Goal: Book appointment/travel/reservation

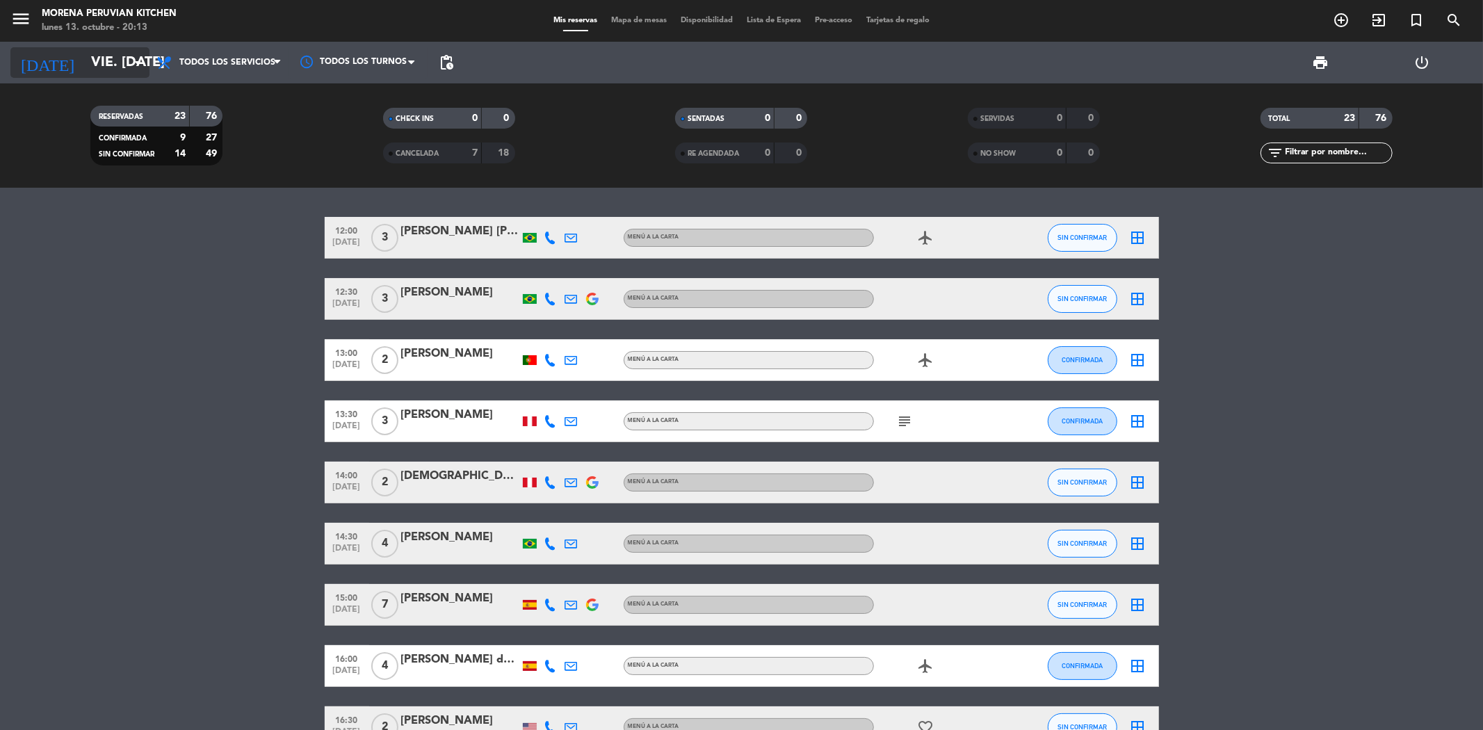
click at [84, 56] on input "vie. [DATE]" at bounding box center [172, 62] width 177 height 31
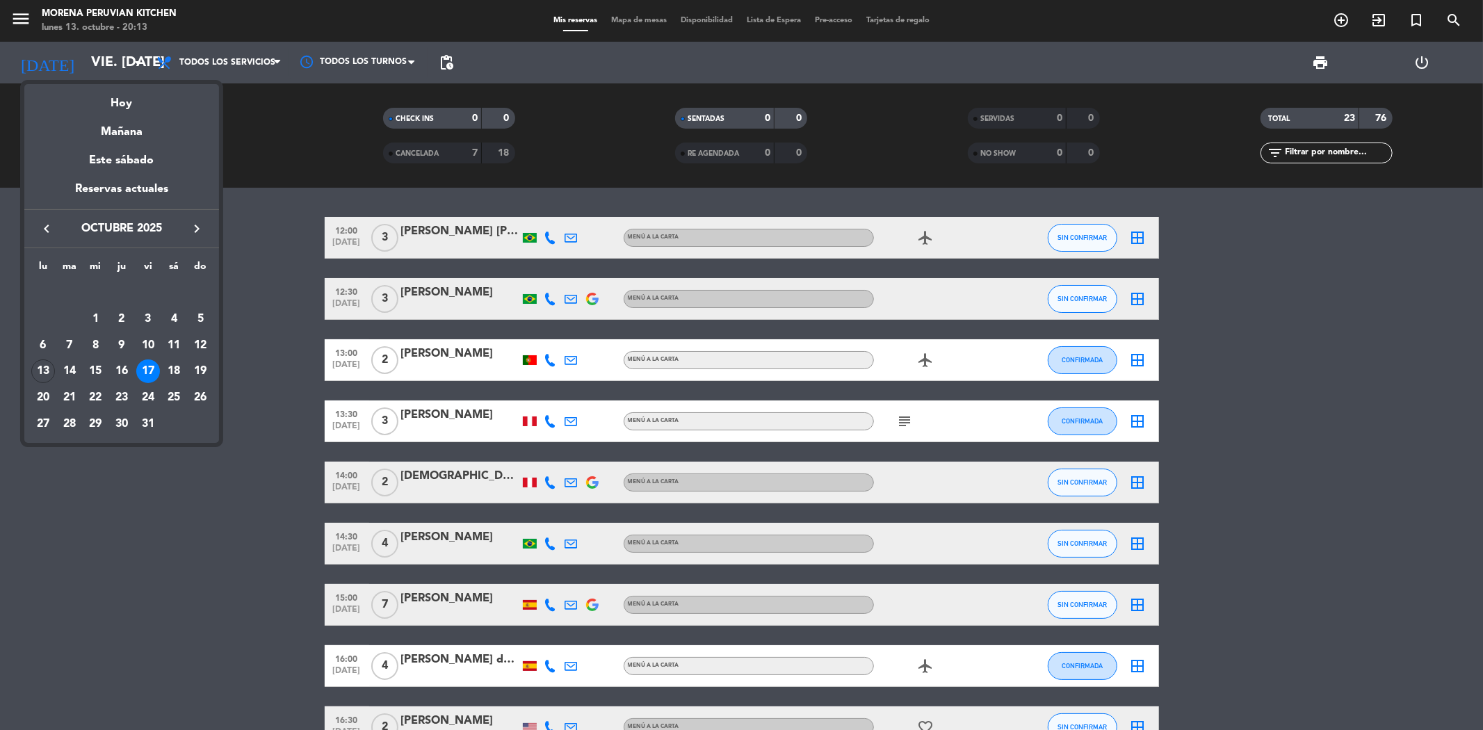
drag, startPoint x: 105, startPoint y: 99, endPoint x: 526, endPoint y: 80, distance: 421.7
click at [105, 100] on div "Hoy" at bounding box center [121, 98] width 195 height 28
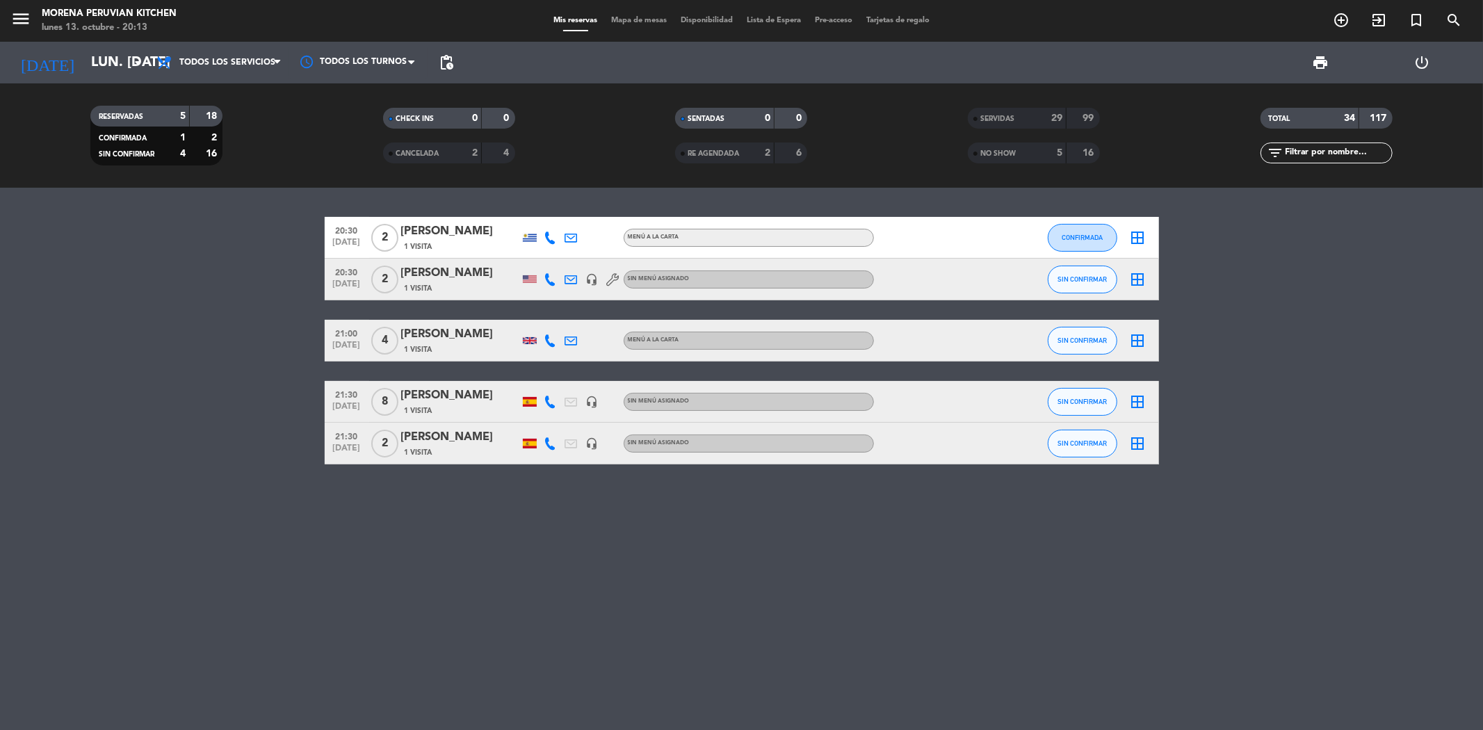
click at [1002, 123] on div "SERVIDAS" at bounding box center [1003, 119] width 64 height 16
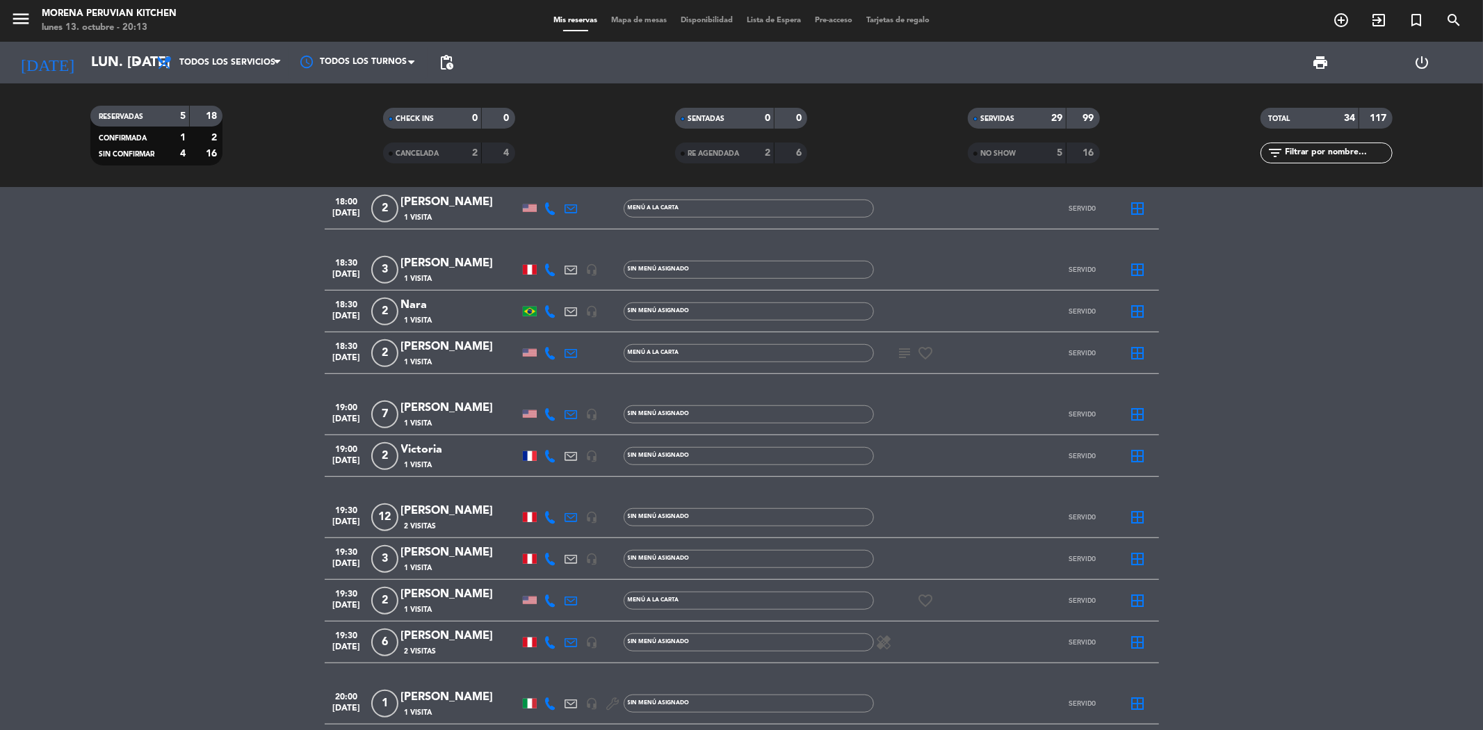
scroll to position [927, 0]
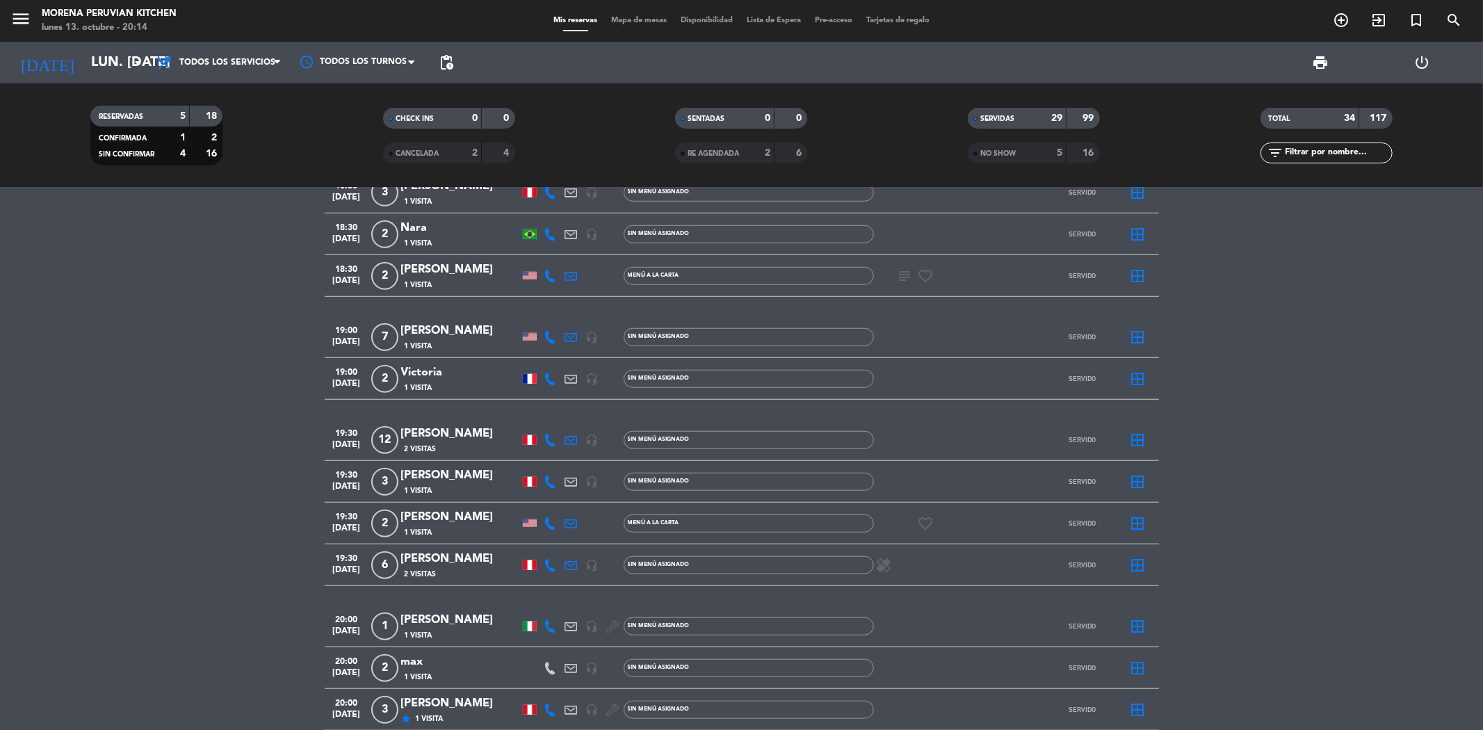
click at [425, 469] on div "[PERSON_NAME]" at bounding box center [460, 475] width 118 height 18
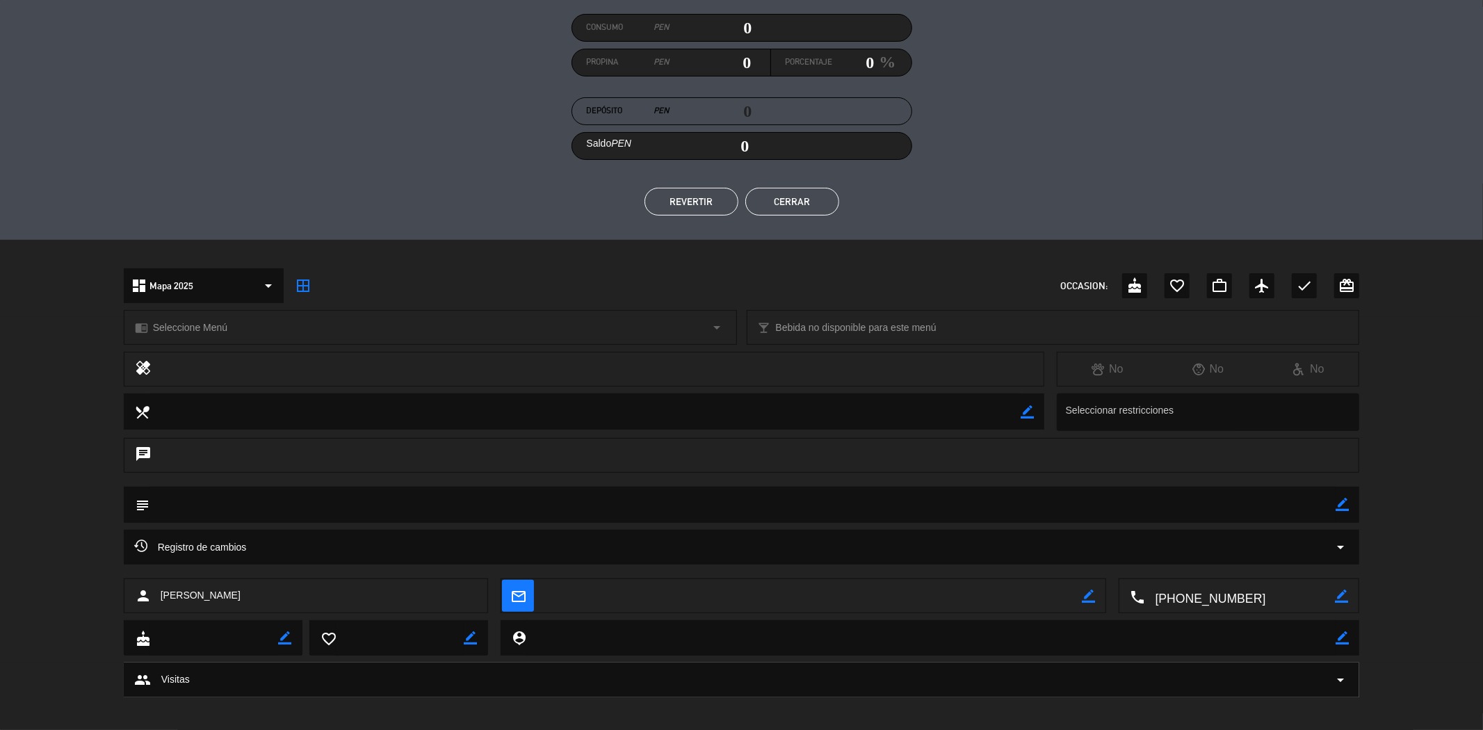
scroll to position [179, 0]
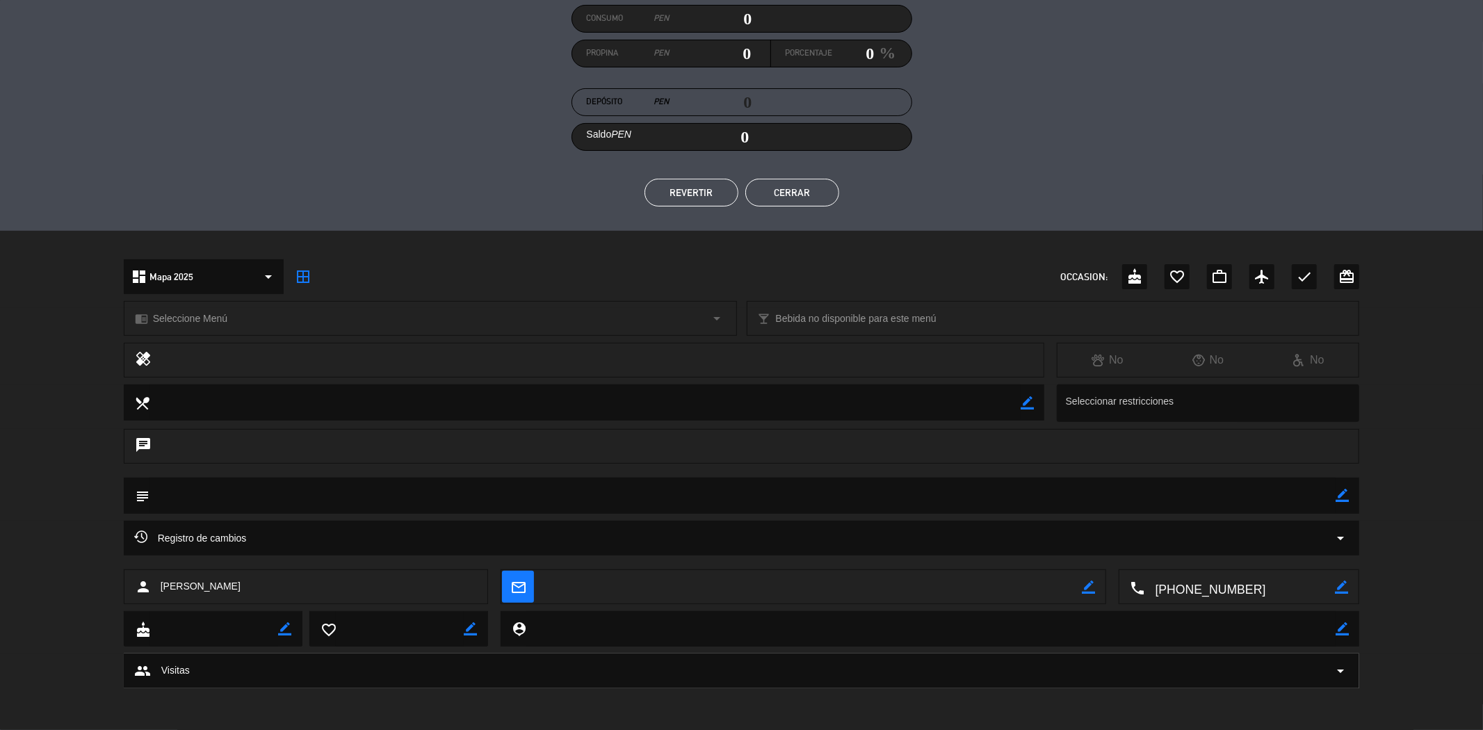
click at [309, 522] on div "Registro de cambios arrow_drop_down" at bounding box center [742, 538] width 1236 height 35
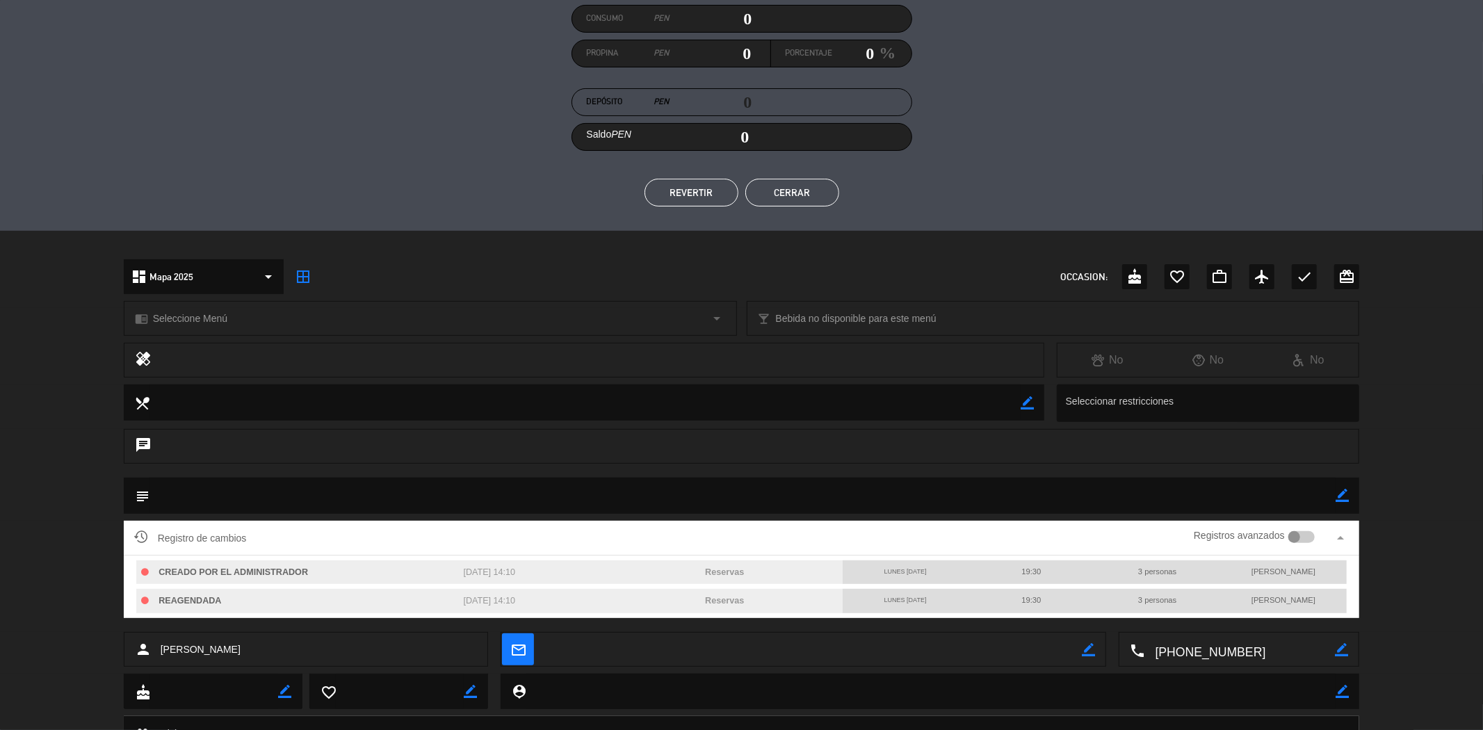
click at [577, 473] on div "chat" at bounding box center [741, 453] width 1483 height 49
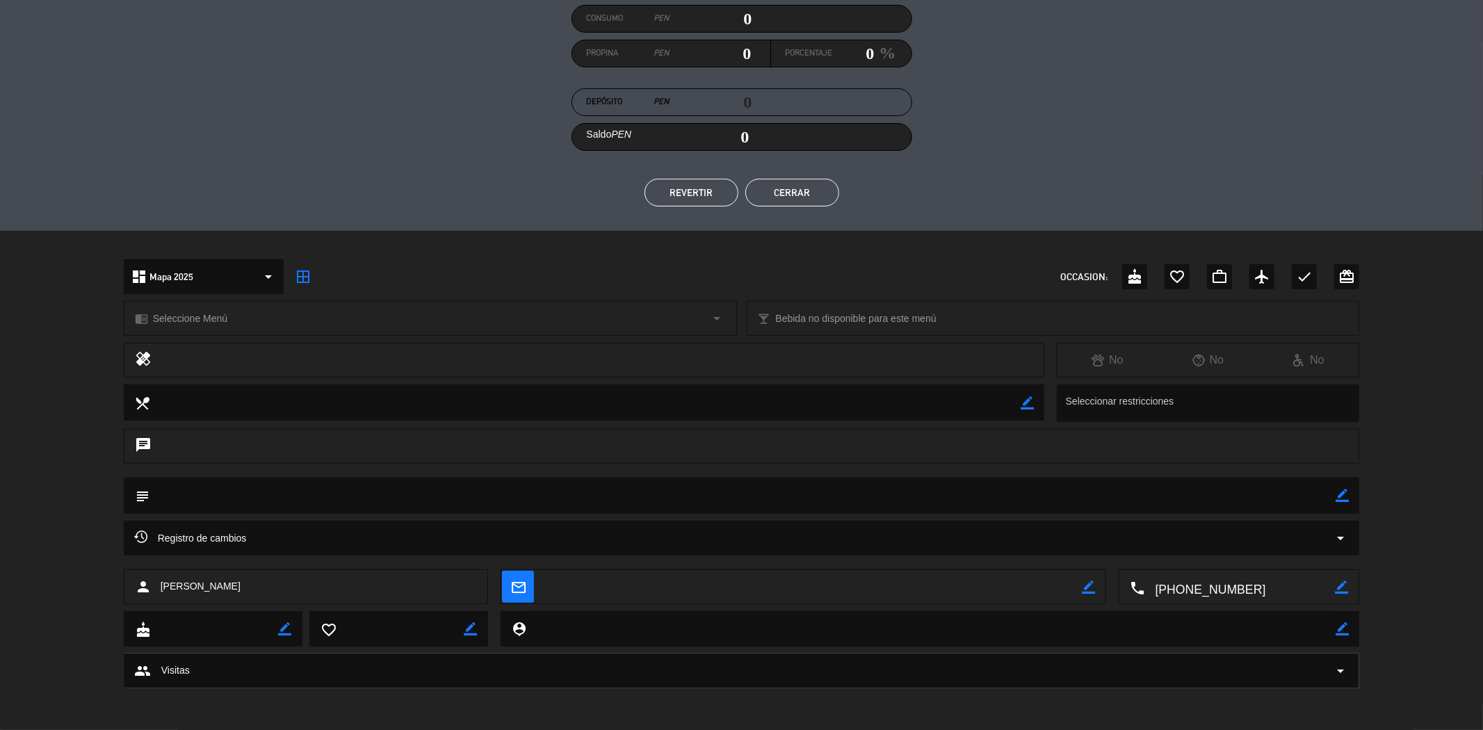
click at [185, 535] on span "Registro de cambios" at bounding box center [190, 538] width 113 height 17
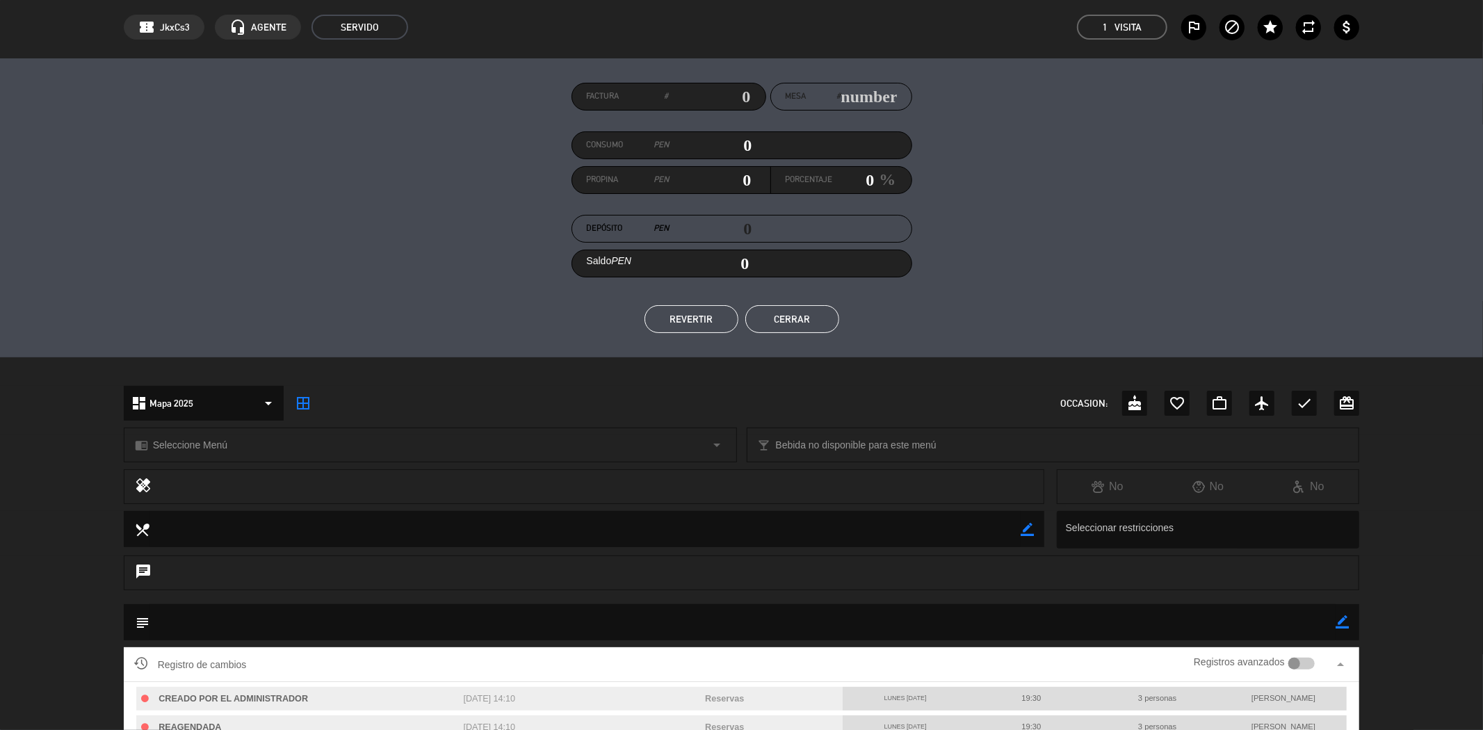
scroll to position [0, 0]
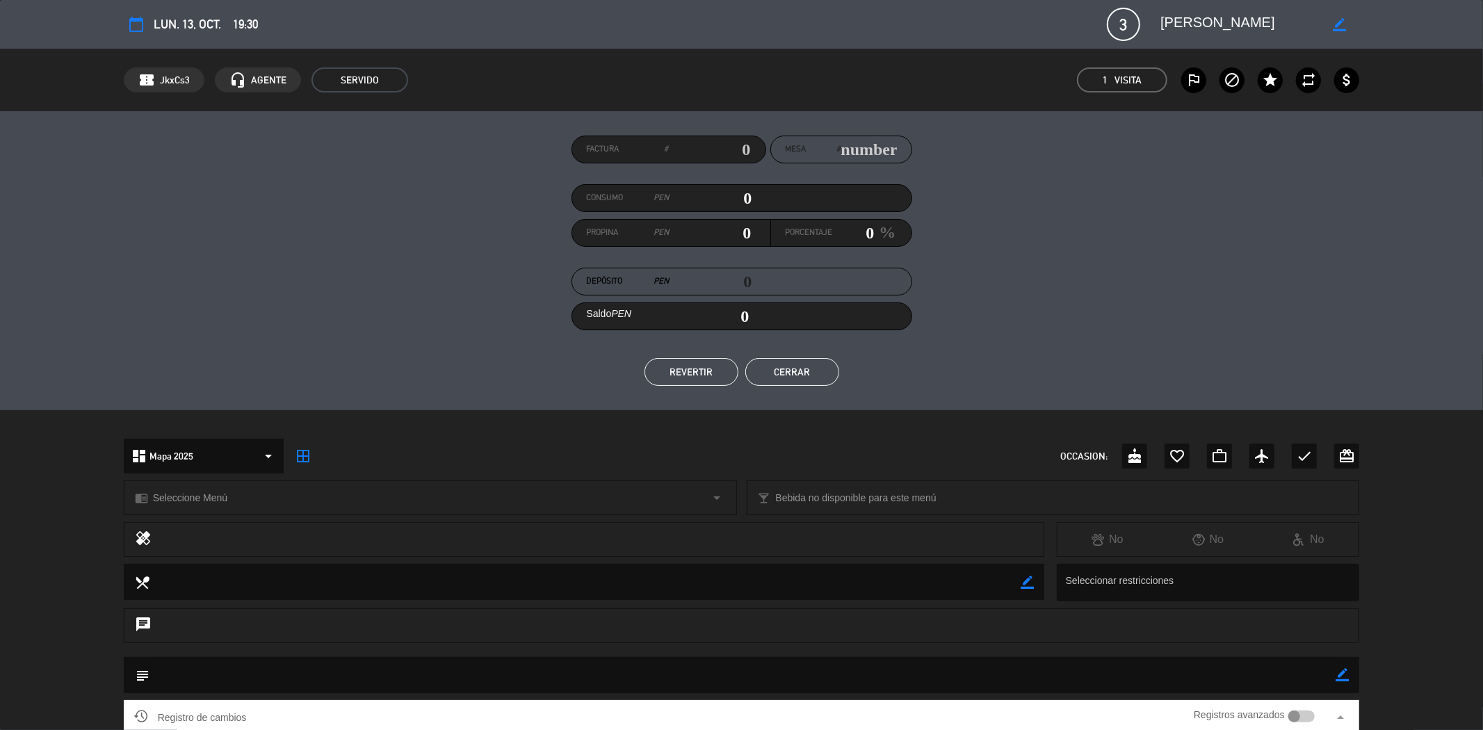
click at [812, 364] on button "Cerrar" at bounding box center [792, 372] width 94 height 28
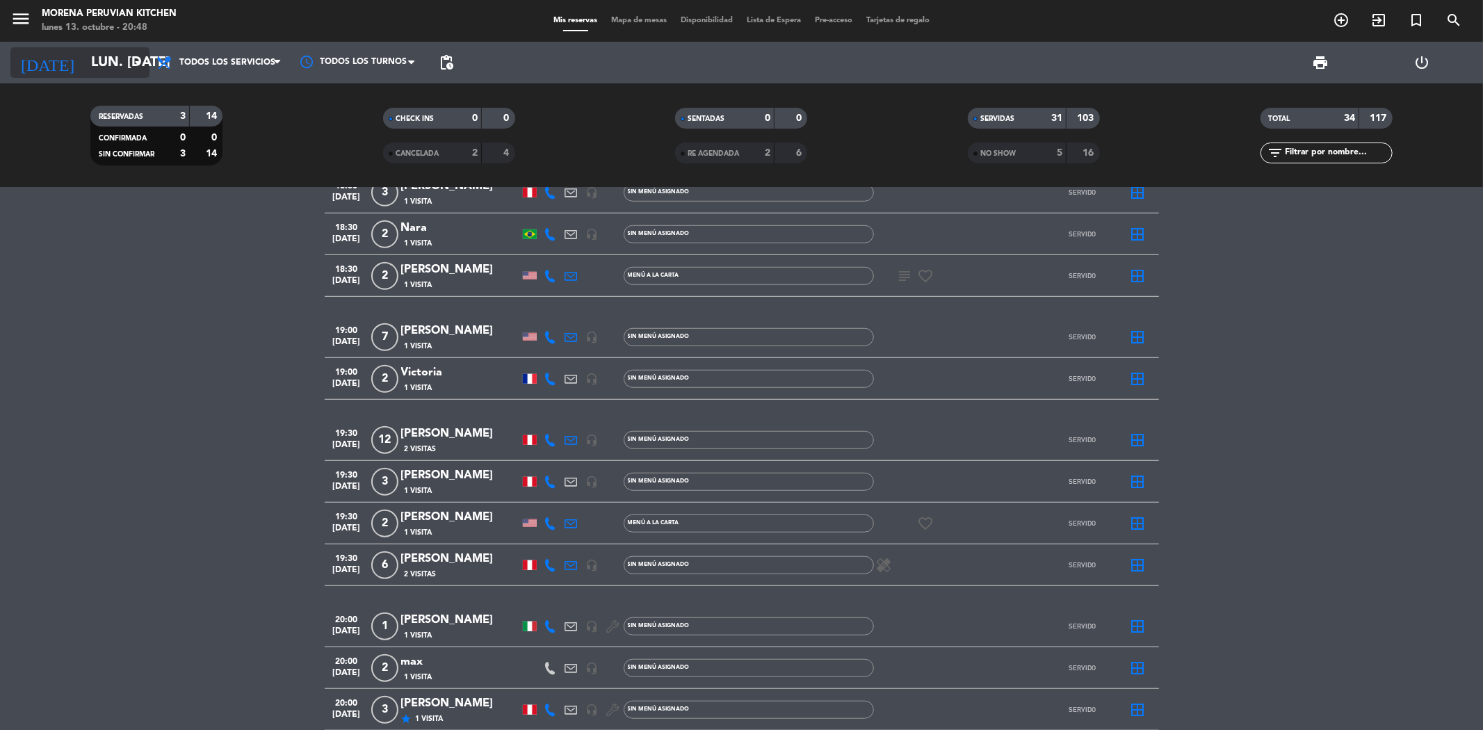
click at [94, 58] on input "lun. [DATE]" at bounding box center [172, 62] width 177 height 31
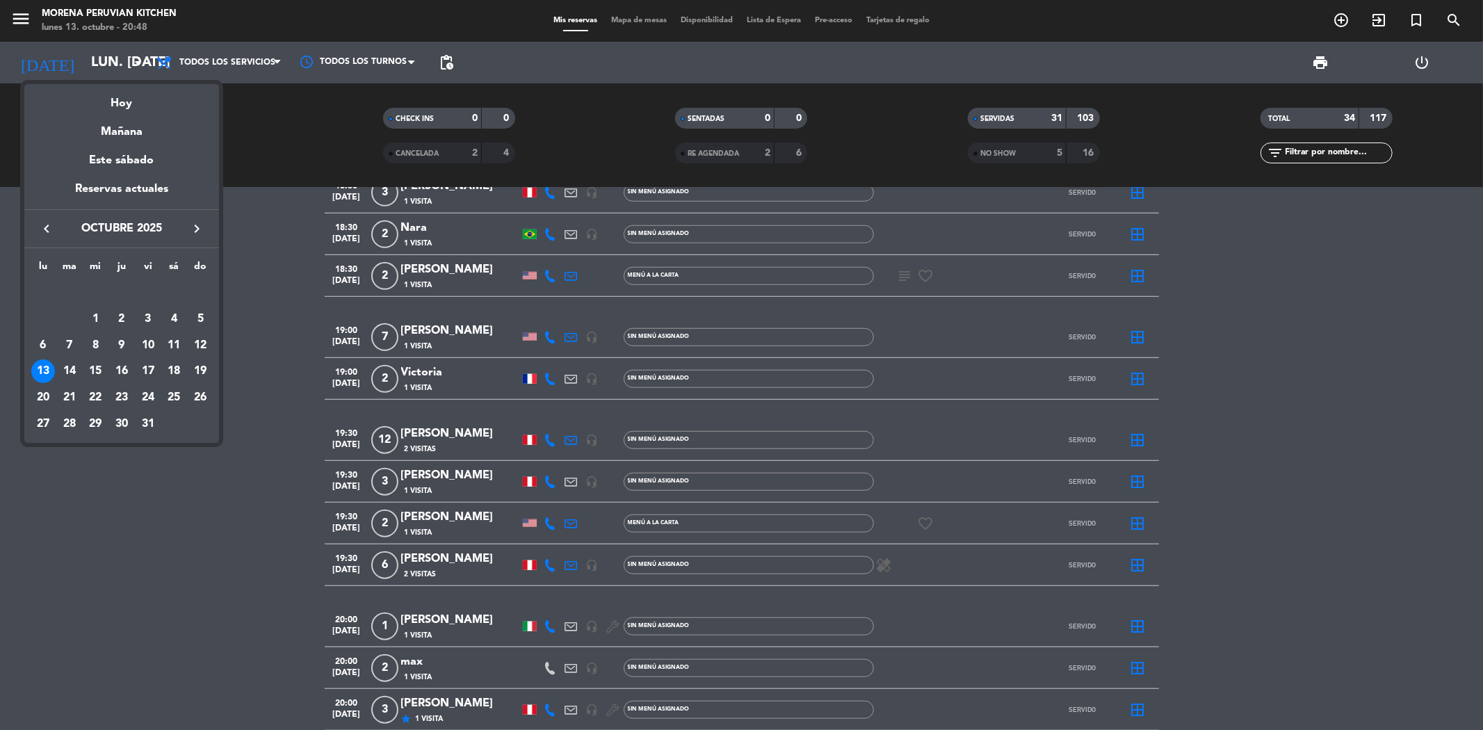
click at [192, 227] on icon "keyboard_arrow_right" at bounding box center [196, 228] width 17 height 17
click at [116, 341] on div "13" at bounding box center [122, 346] width 24 height 24
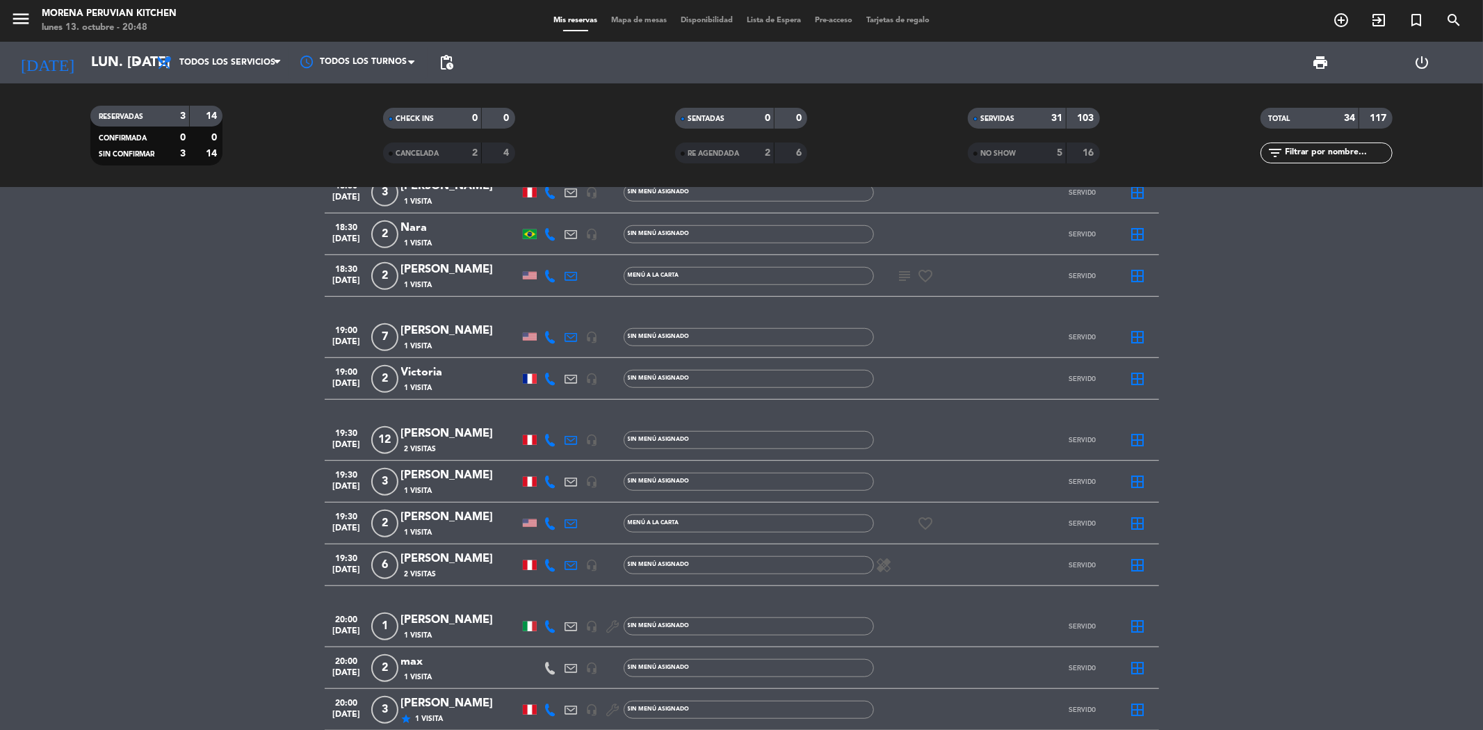
type input "jue. [DATE]"
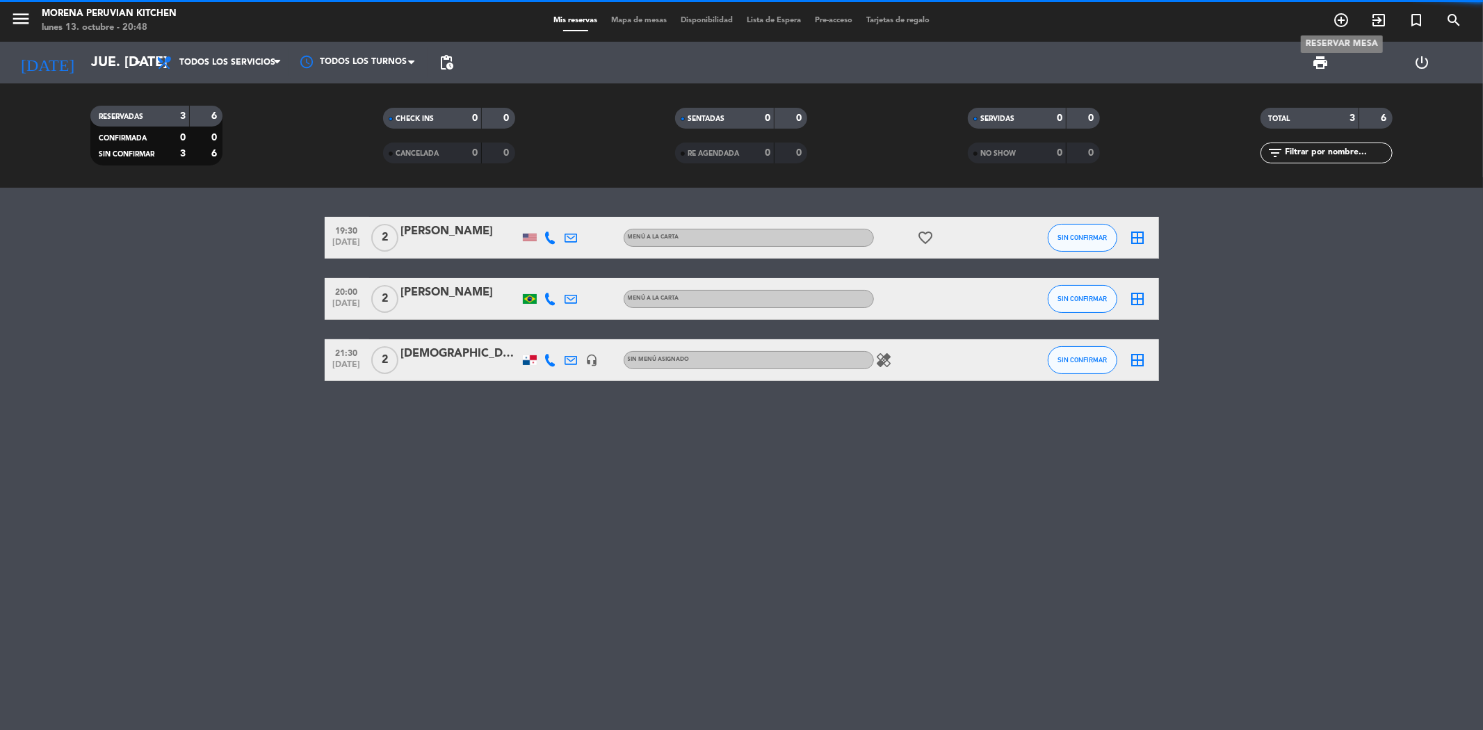
click at [1337, 15] on icon "add_circle_outline" at bounding box center [1341, 20] width 17 height 17
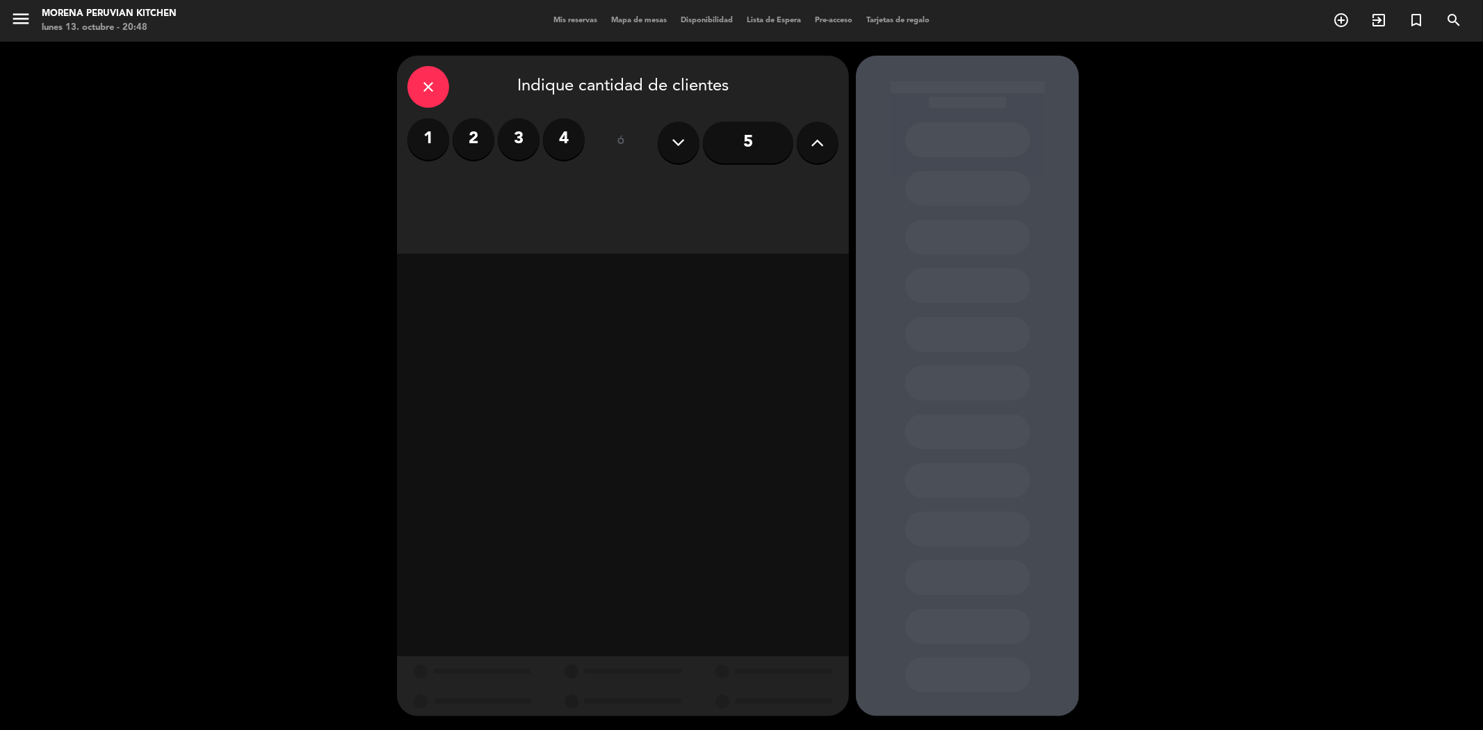
click at [478, 137] on label "2" at bounding box center [474, 139] width 42 height 42
click at [712, 189] on div "Cena" at bounding box center [732, 191] width 214 height 28
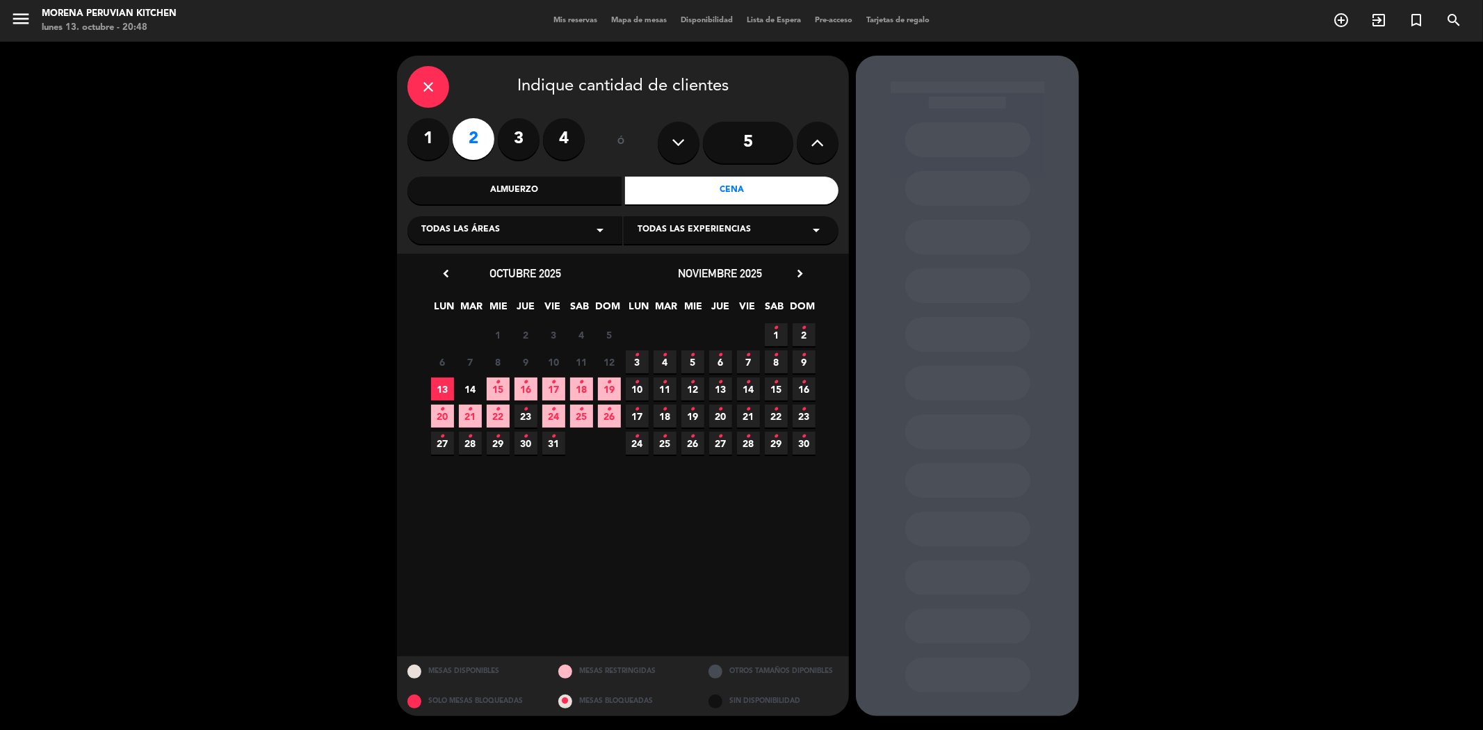
click at [498, 190] on div "Almuerzo" at bounding box center [514, 191] width 214 height 28
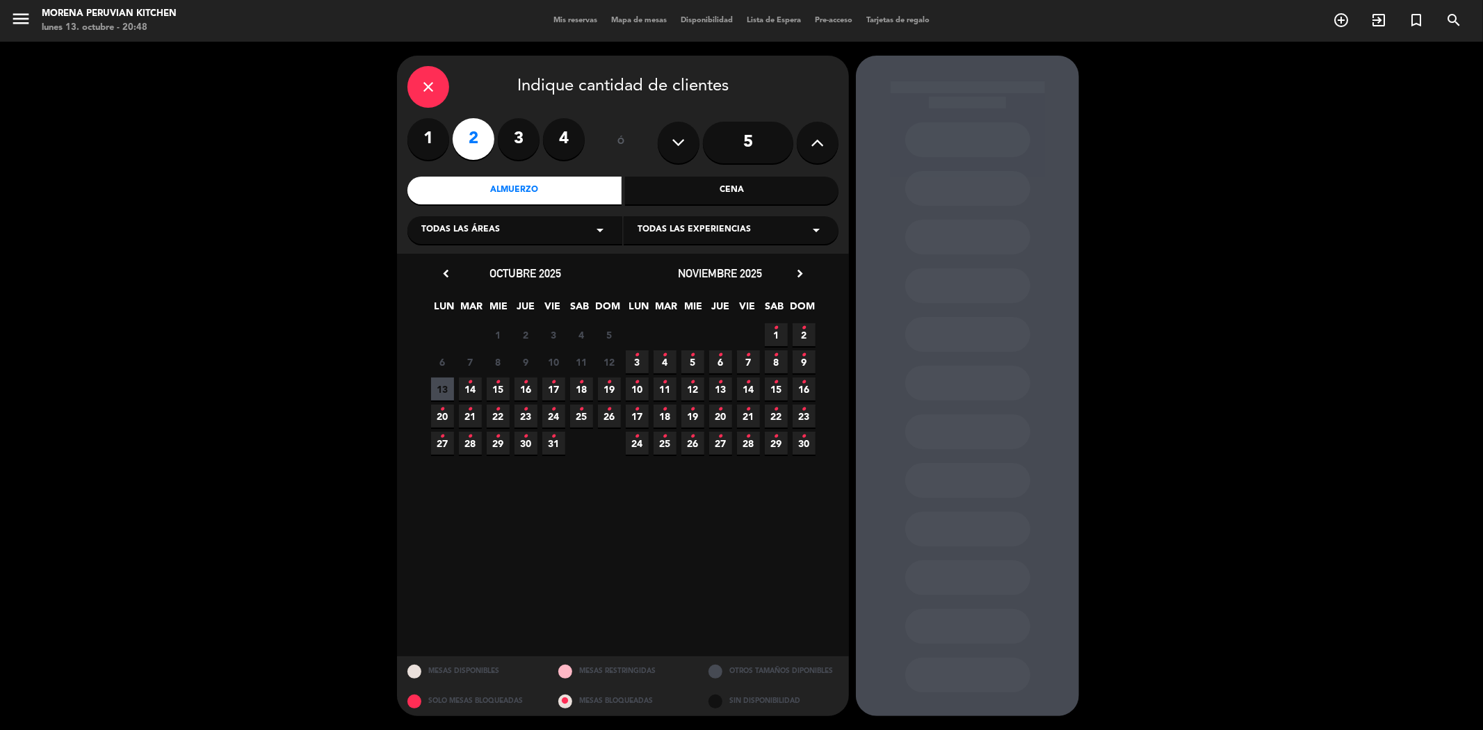
click at [716, 380] on span "13 •" at bounding box center [720, 388] width 23 height 23
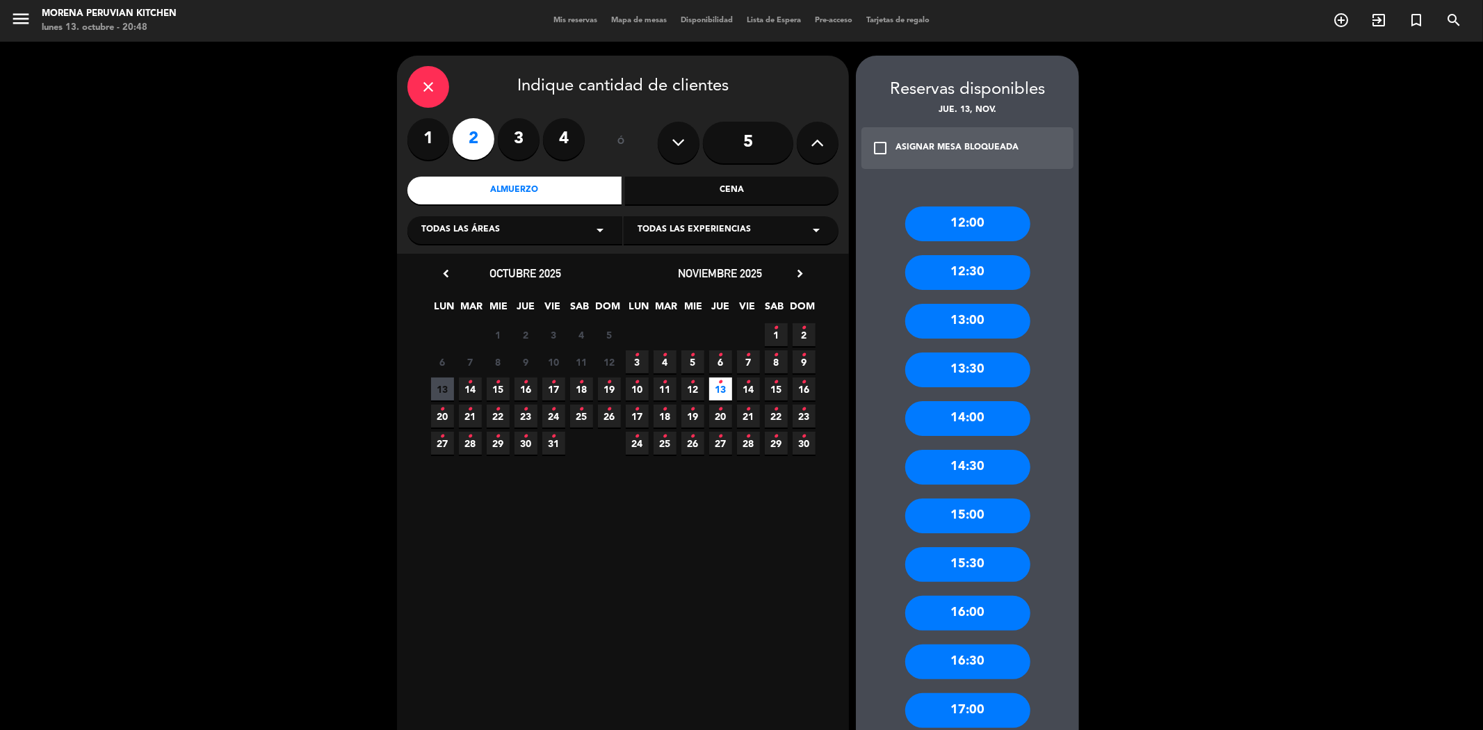
click at [943, 411] on div "14:00" at bounding box center [967, 418] width 125 height 35
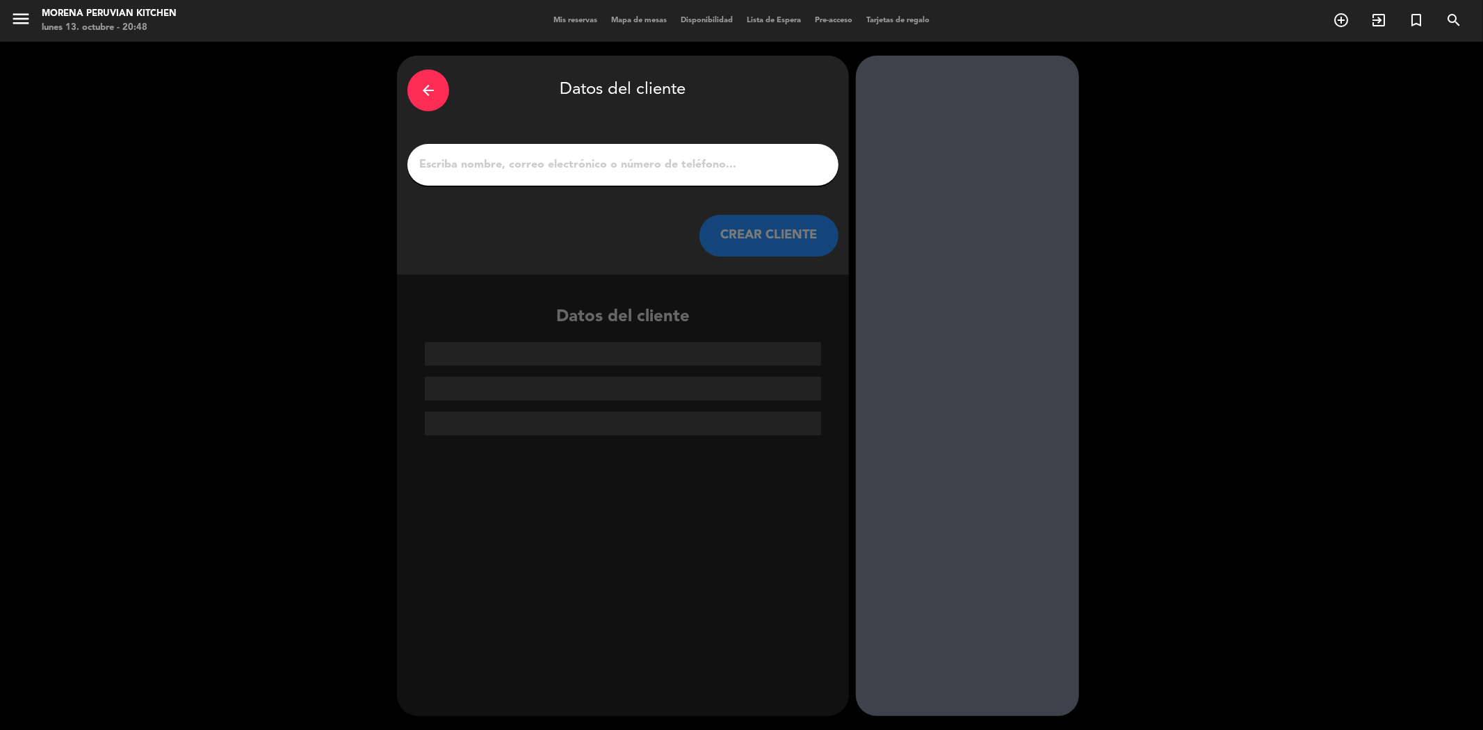
click at [505, 174] on input "1" at bounding box center [623, 164] width 410 height 19
paste input "[PERSON_NAME]"
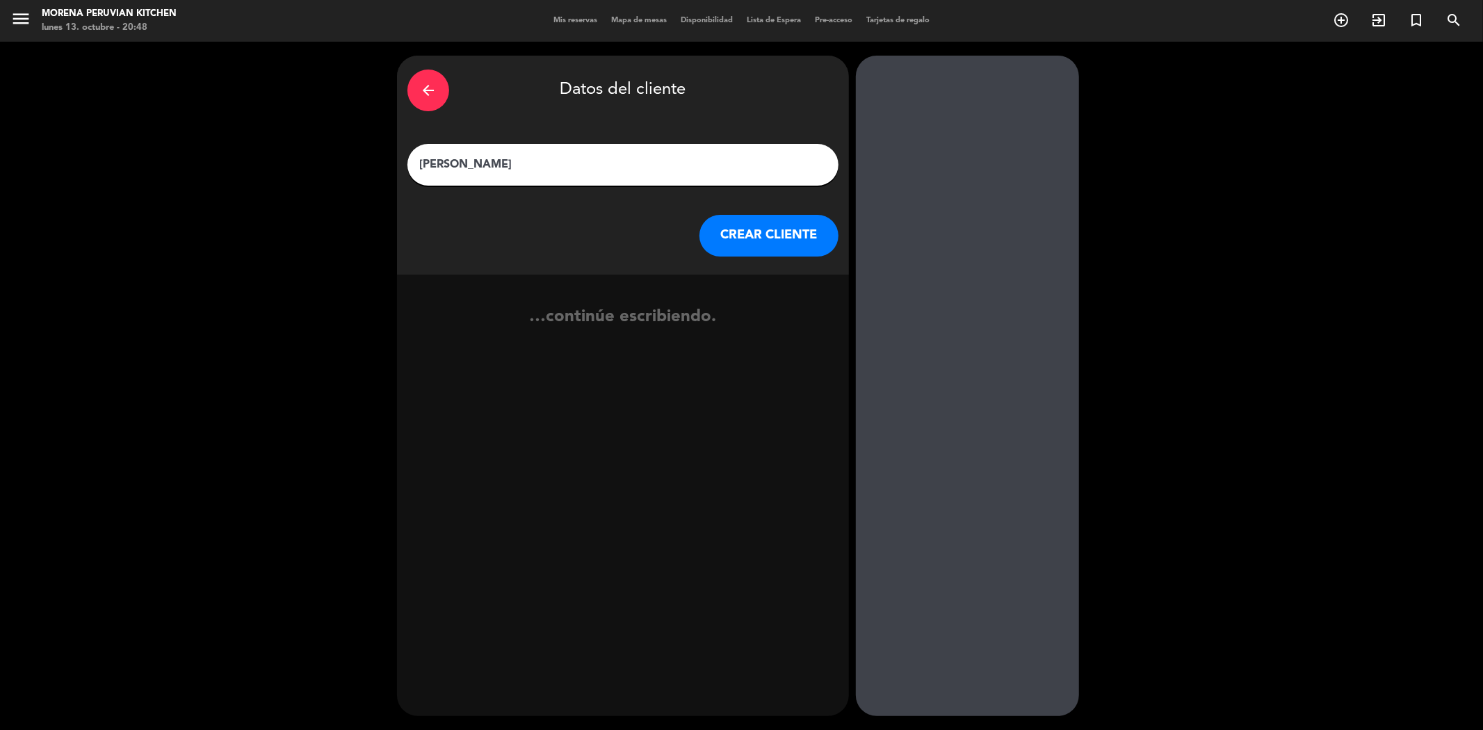
type input "[PERSON_NAME]"
click at [744, 233] on button "CREAR CLIENTE" at bounding box center [768, 236] width 139 height 42
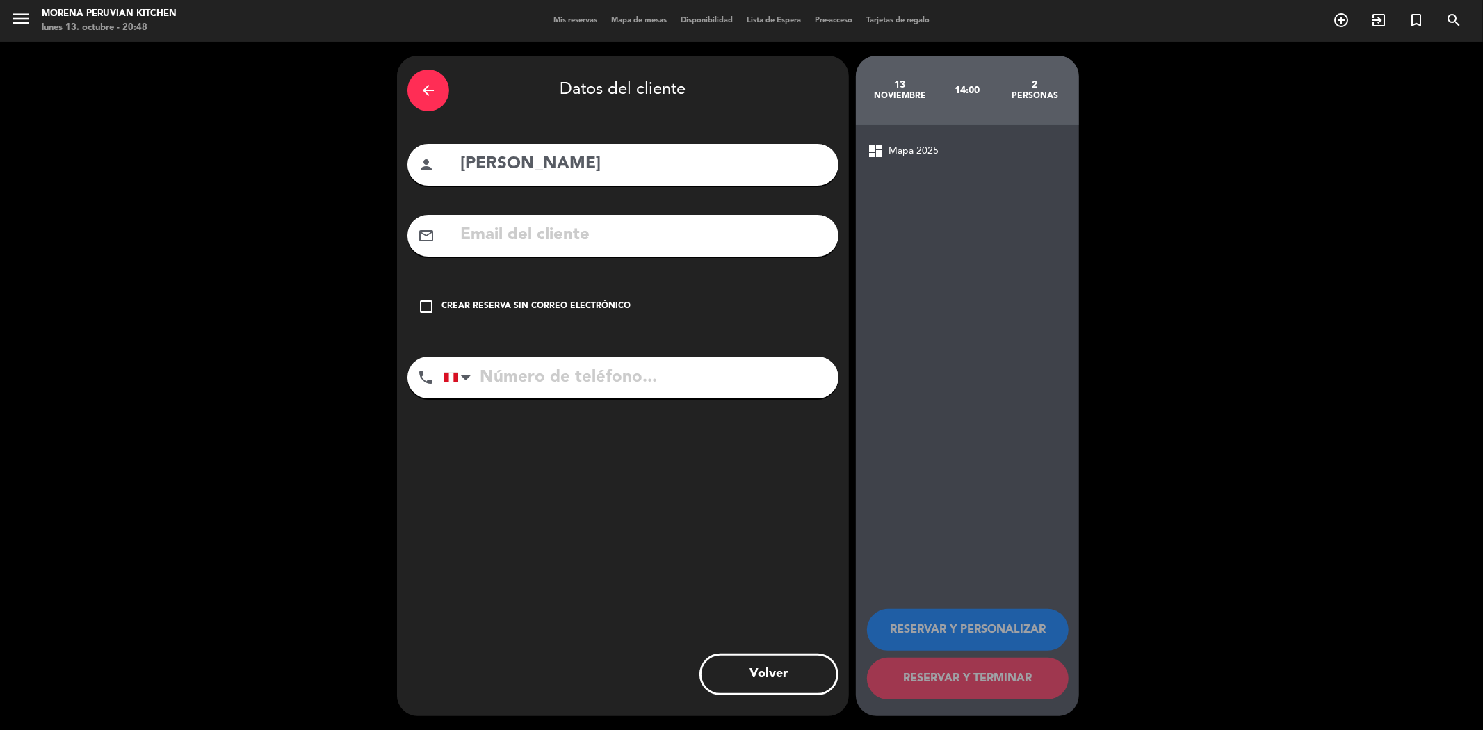
click at [500, 232] on input "text" at bounding box center [643, 235] width 369 height 28
paste input "[EMAIL_ADDRESS][DOMAIN_NAME]"
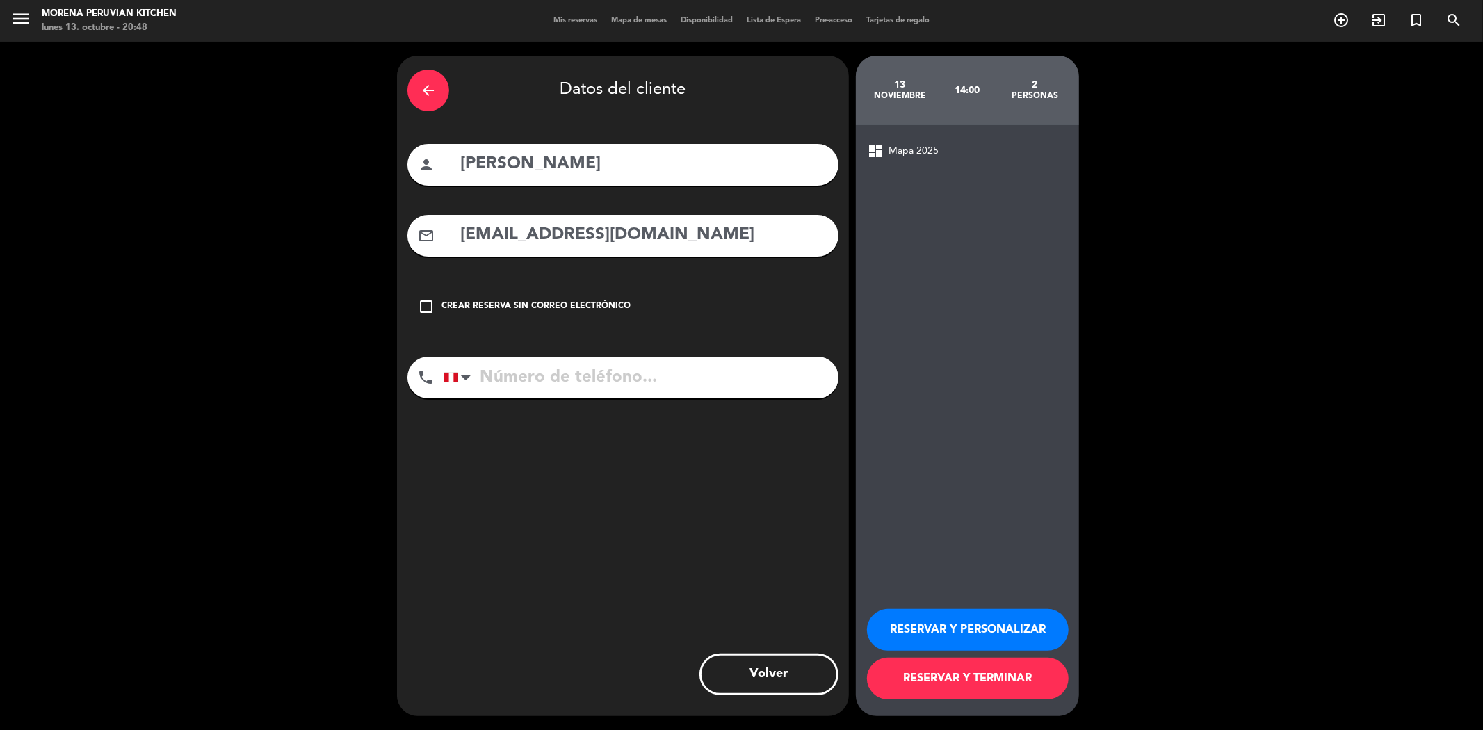
type input "[EMAIL_ADDRESS][DOMAIN_NAME]"
click at [510, 371] on input "tel" at bounding box center [640, 378] width 395 height 42
paste input "[PHONE_NUMBER]"
type input "[PHONE_NUMBER]"
click at [995, 685] on button "RESERVAR Y TERMINAR" at bounding box center [968, 679] width 202 height 42
